Goal: Task Accomplishment & Management: Use online tool/utility

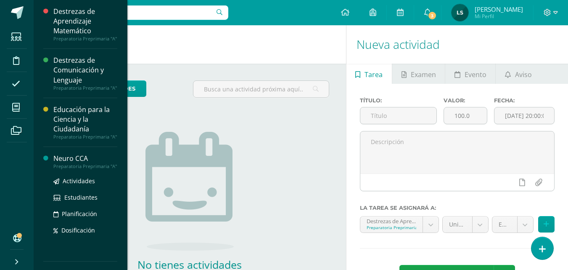
click at [71, 161] on div "Neuro CCA" at bounding box center [85, 158] width 64 height 10
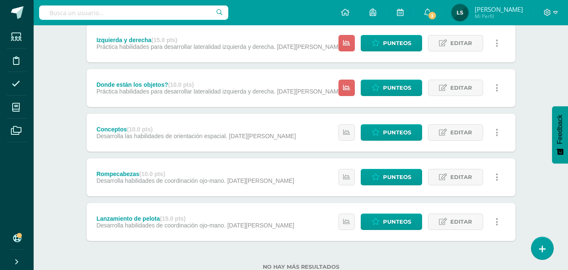
scroll to position [164, 0]
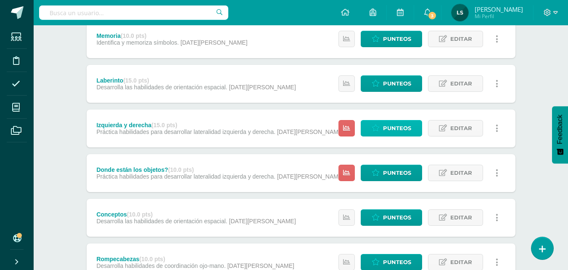
click at [402, 125] on span "Punteos" at bounding box center [397, 128] width 28 height 16
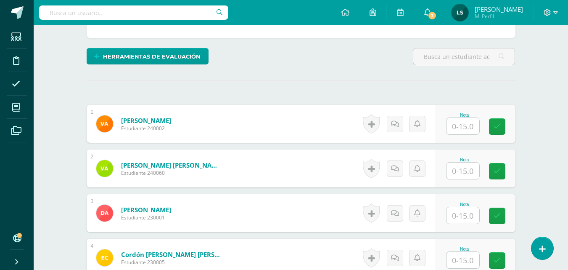
scroll to position [212, 0]
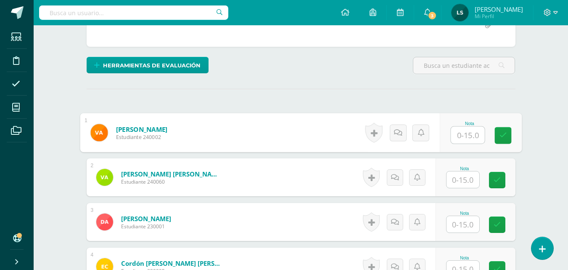
click at [464, 134] on input "text" at bounding box center [468, 135] width 34 height 17
type input "13"
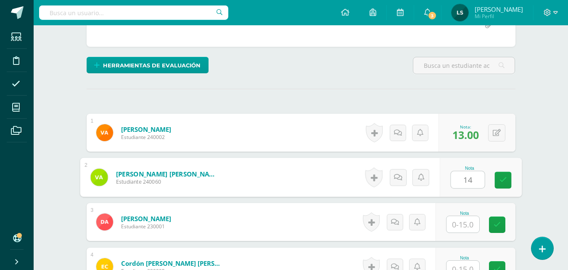
type input "14"
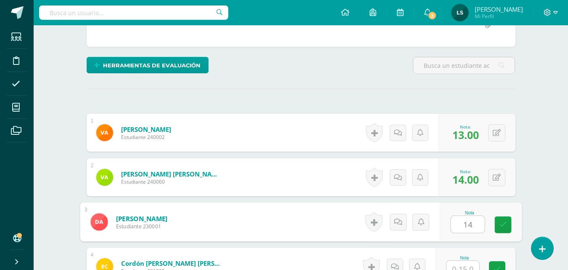
type input "14"
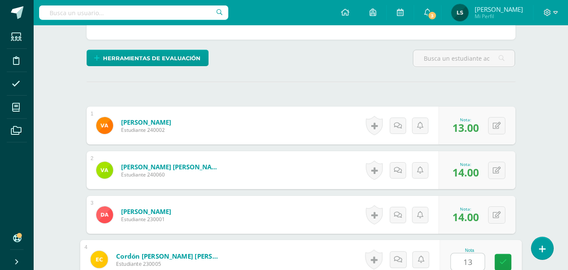
type input "13"
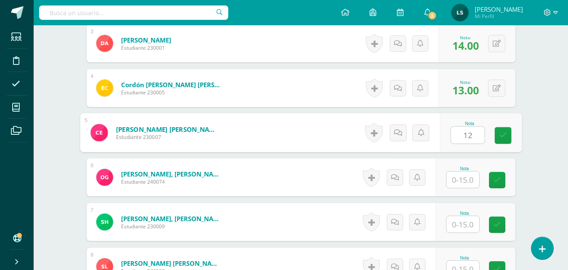
type input "12"
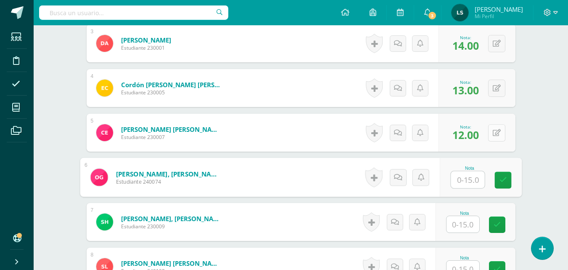
click at [494, 133] on button at bounding box center [496, 132] width 17 height 17
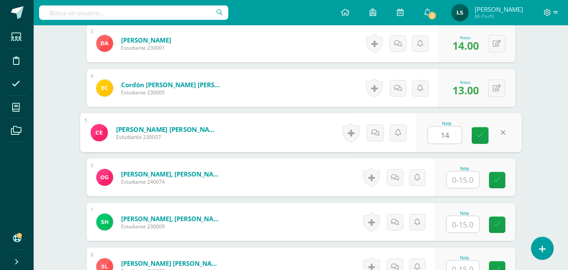
type input "14"
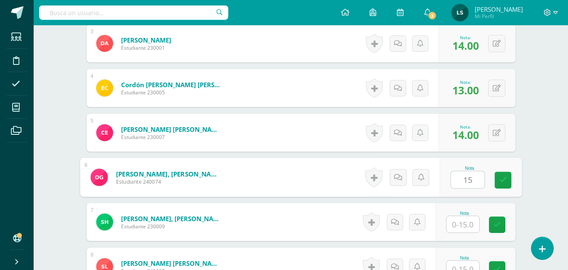
type input "15"
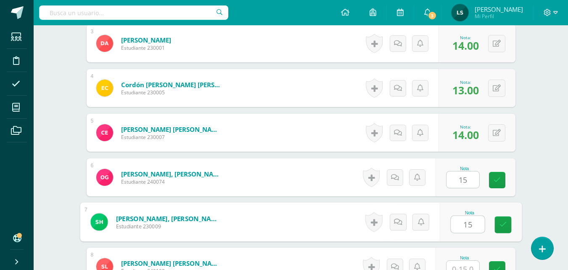
type input "15"
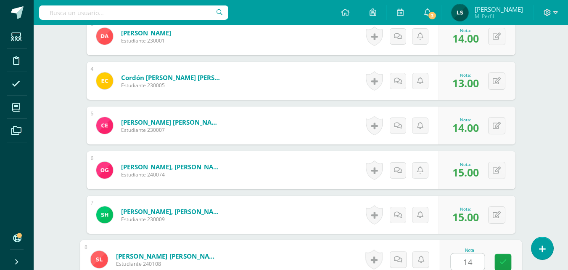
type input "14"
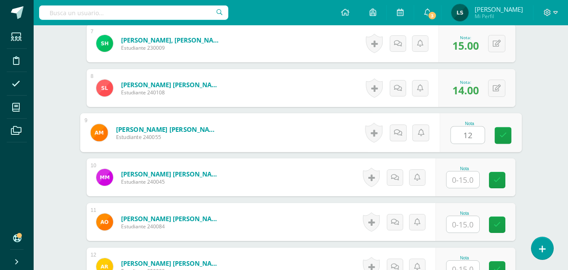
type input "12"
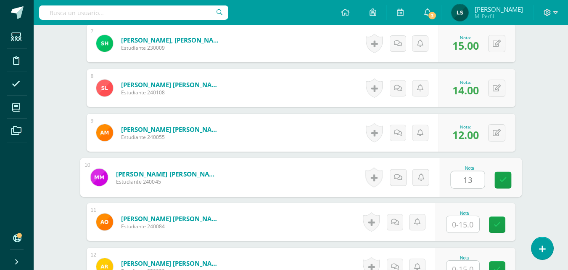
type input "13"
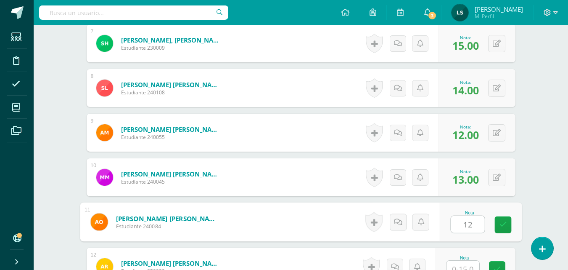
type input "12"
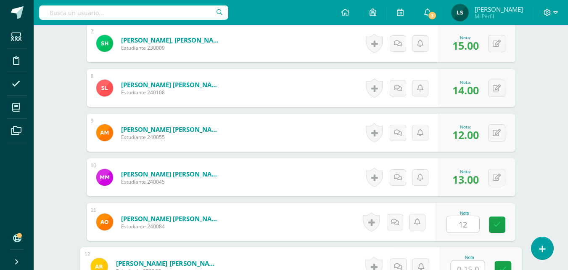
scroll to position [576, 0]
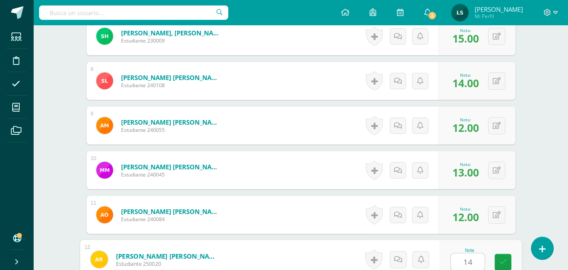
type input "14"
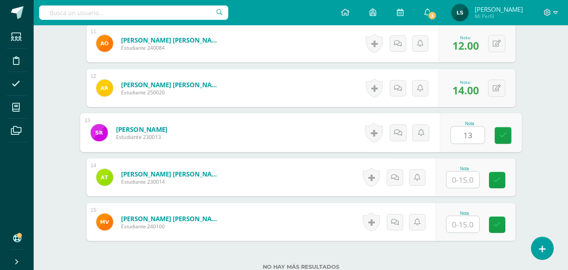
type input "13"
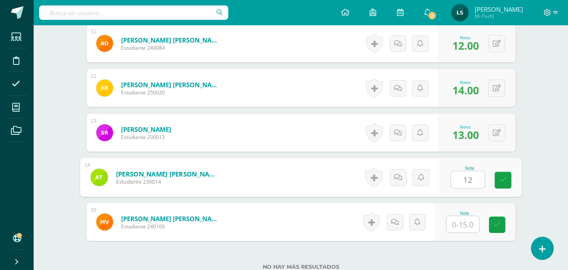
type input "12"
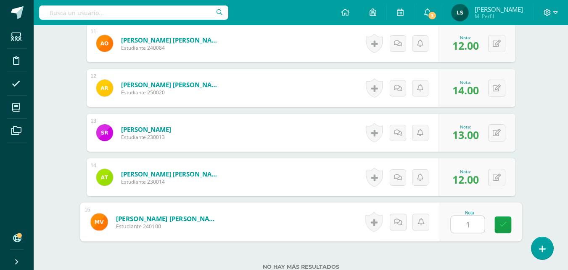
type input "12"
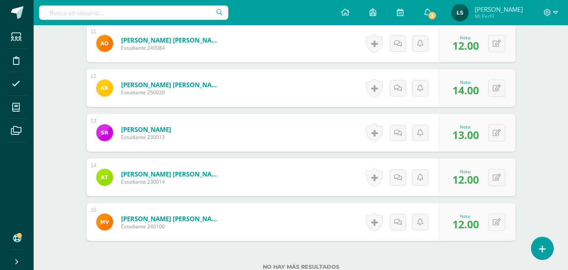
scroll to position [814, 0]
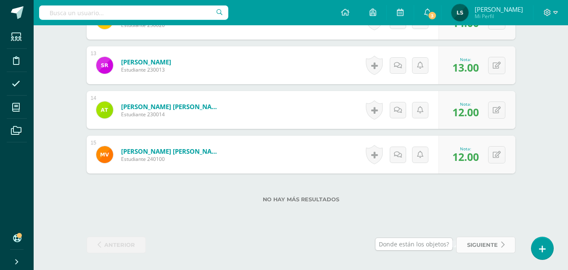
click at [467, 243] on span "siguiente" at bounding box center [482, 245] width 31 height 16
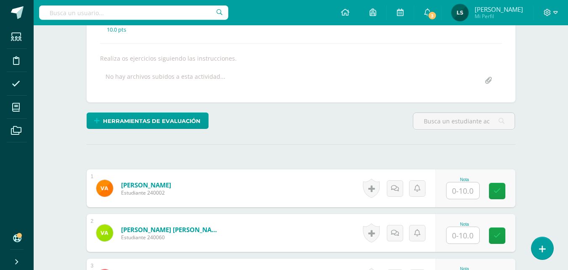
scroll to position [153, 0]
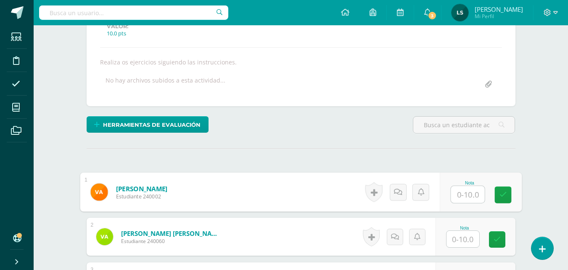
click at [466, 193] on input "text" at bounding box center [468, 194] width 34 height 17
type input "9"
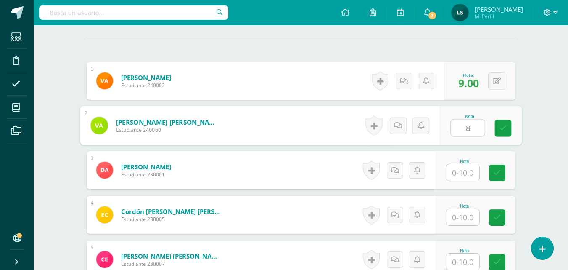
scroll to position [268, 0]
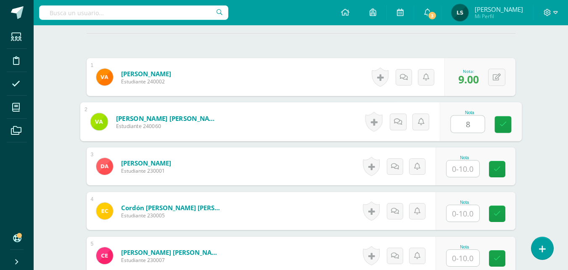
type input "8"
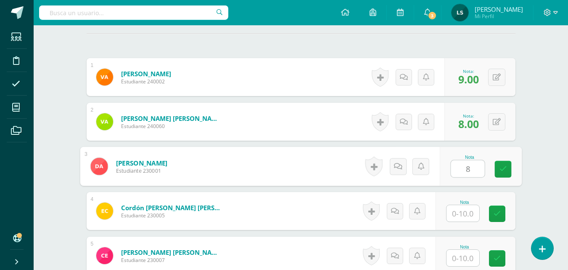
type input "8"
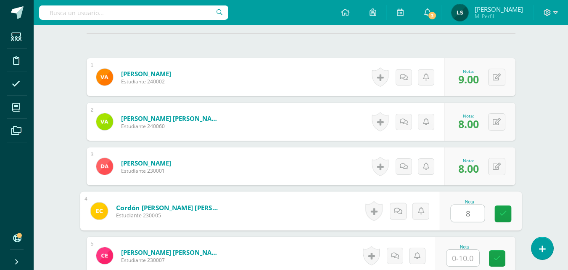
type input "8"
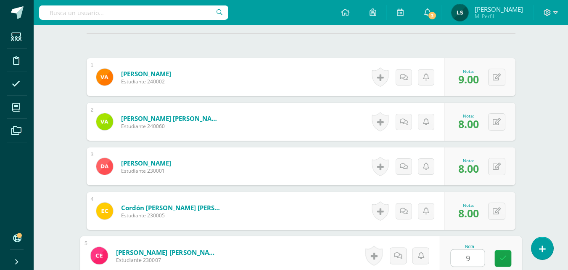
type input "9"
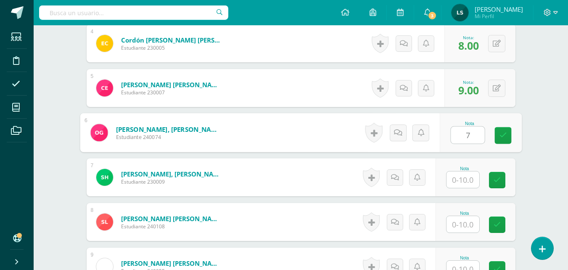
type input "7"
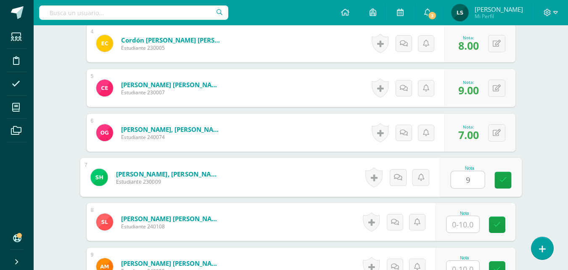
type input "9"
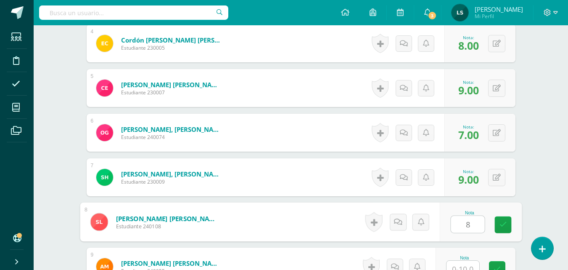
type input "8"
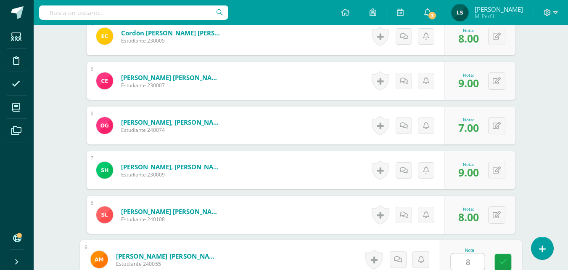
type input "8"
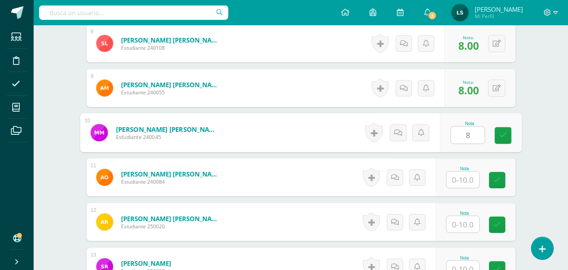
type input "8"
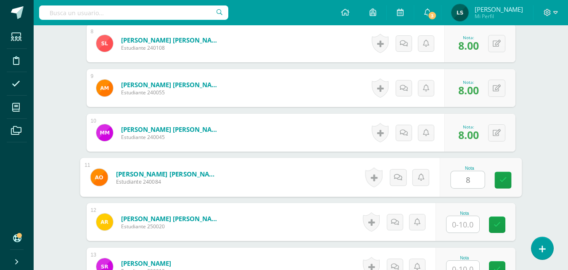
type input "8"
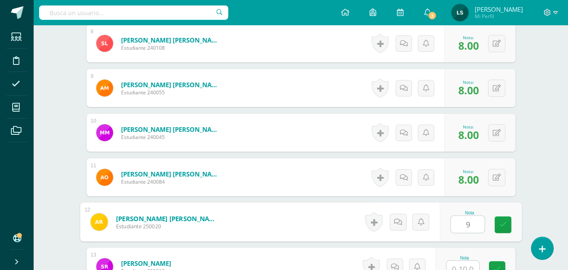
type input "9"
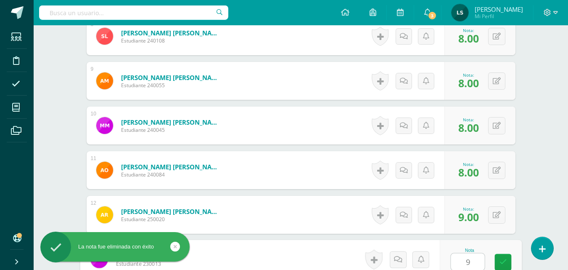
type input "9"
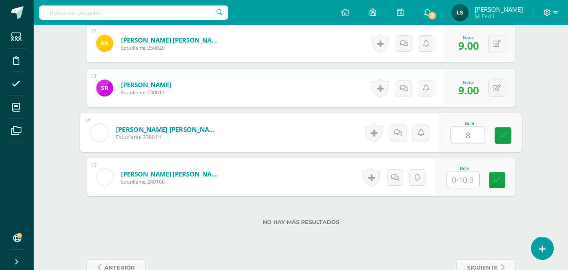
type input "8"
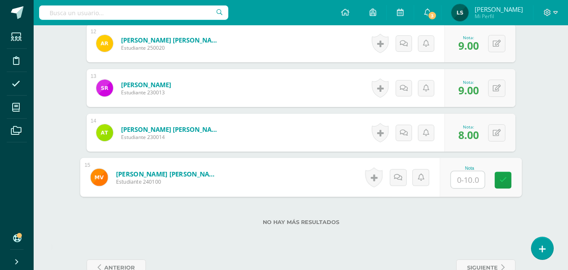
type input "9"
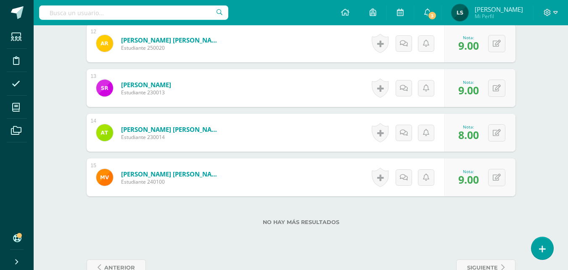
scroll to position [814, 0]
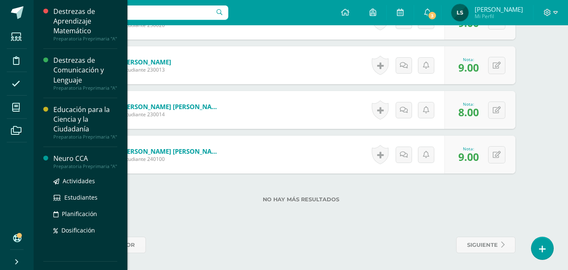
click at [80, 162] on div "Neuro CCA" at bounding box center [85, 158] width 64 height 10
